Goal: Information Seeking & Learning: Learn about a topic

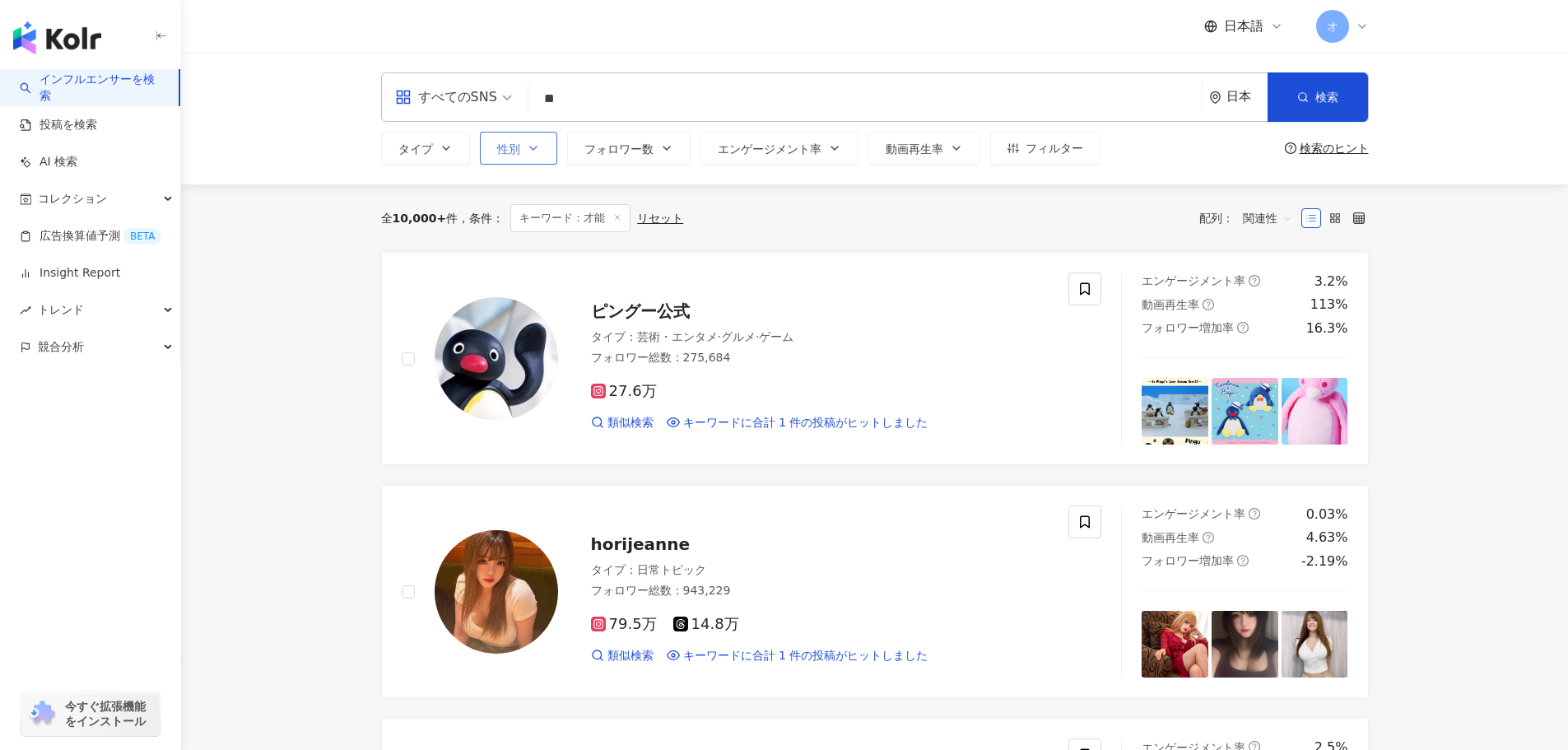
click at [544, 148] on button "性別" at bounding box center [518, 148] width 78 height 33
click at [516, 248] on span "女性" at bounding box center [528, 246] width 36 height 18
click at [788, 238] on div "全 10,000+ 件 条件 ： キーワード：才能 リセット 配列： 関連性" at bounding box center [875, 218] width 988 height 67
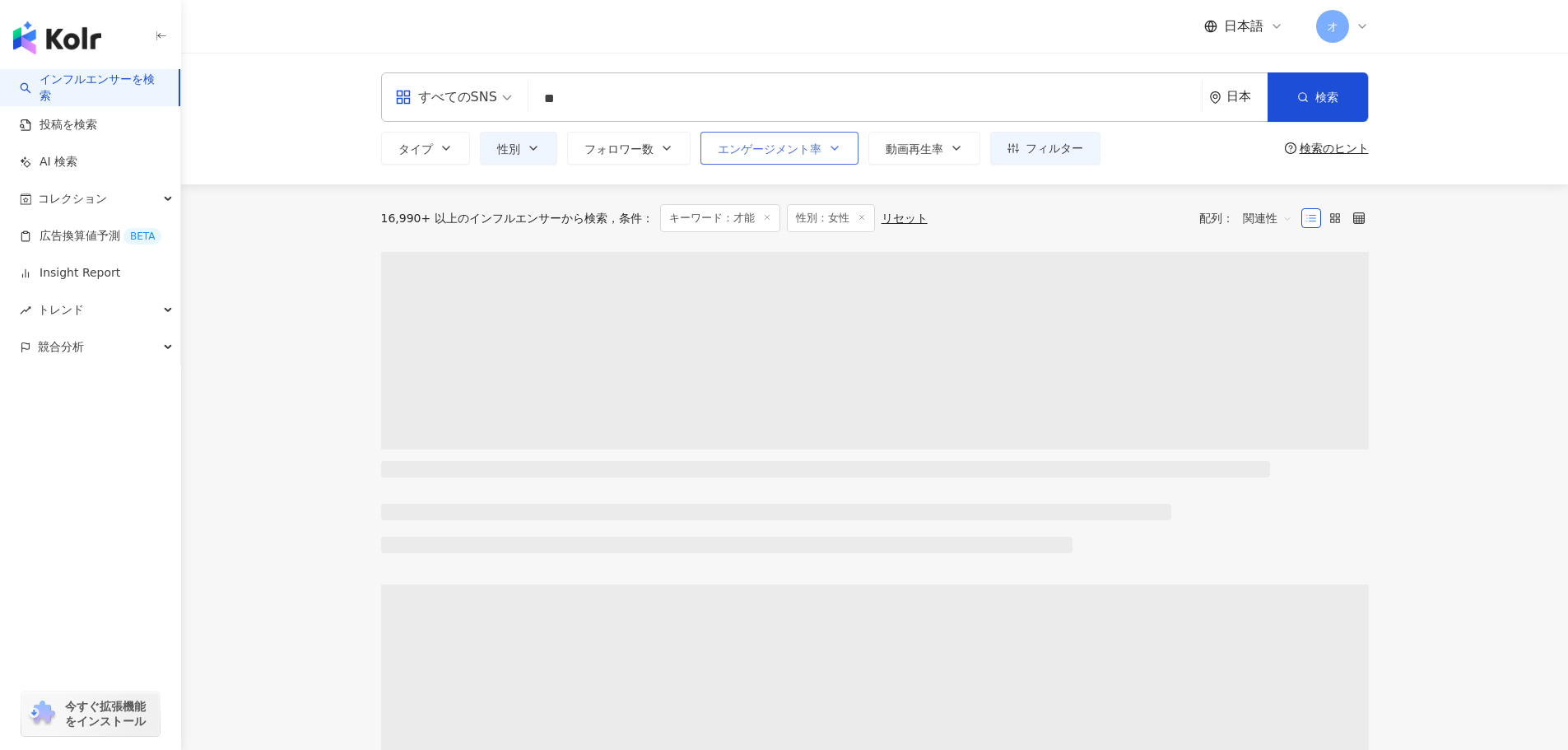
click at [832, 156] on button "エンゲージメント率" at bounding box center [779, 148] width 158 height 33
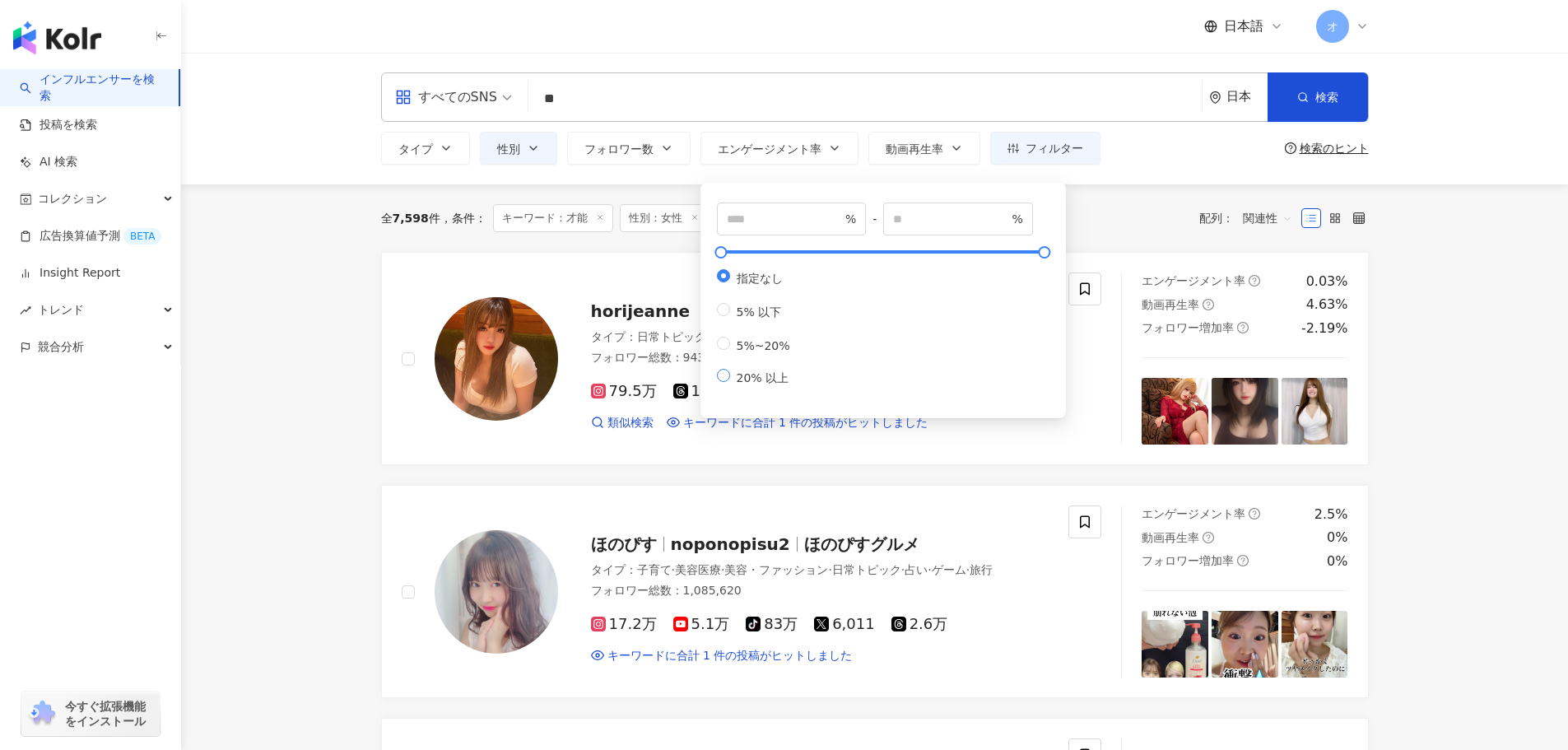
click at [726, 386] on label "20% 以上" at bounding box center [757, 377] width 80 height 18
type input "**"
click at [1088, 193] on div "全 7,598 件 条件 ： キーワード：才能 性別：女性 リセット 配列： 関連性" at bounding box center [875, 218] width 988 height 67
